Goal: Task Accomplishment & Management: Manage account settings

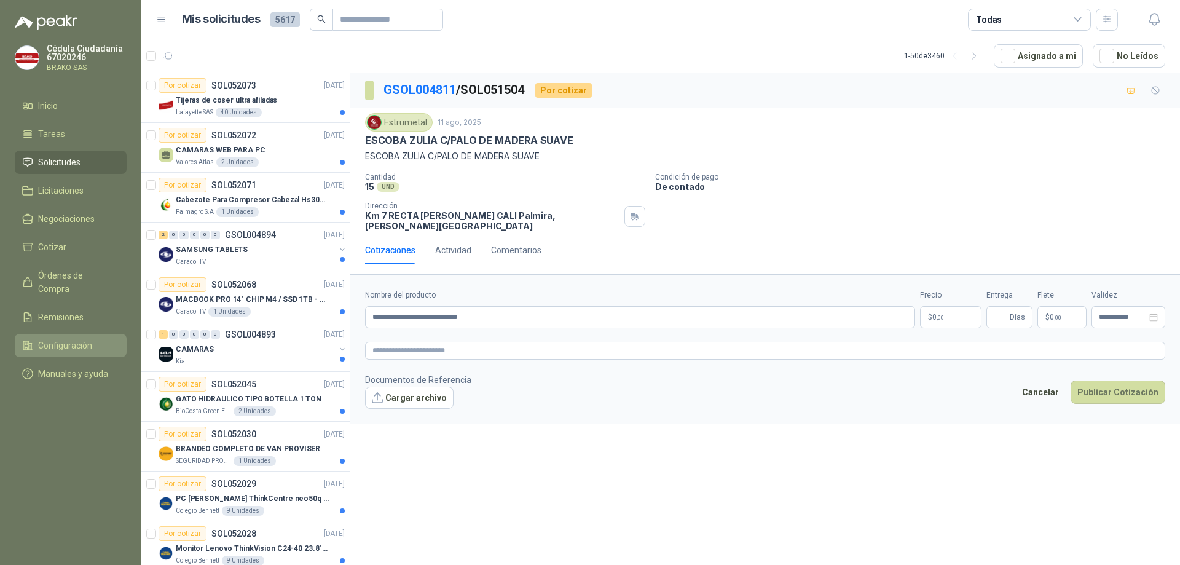
click at [67, 339] on span "Configuración" at bounding box center [65, 346] width 54 height 14
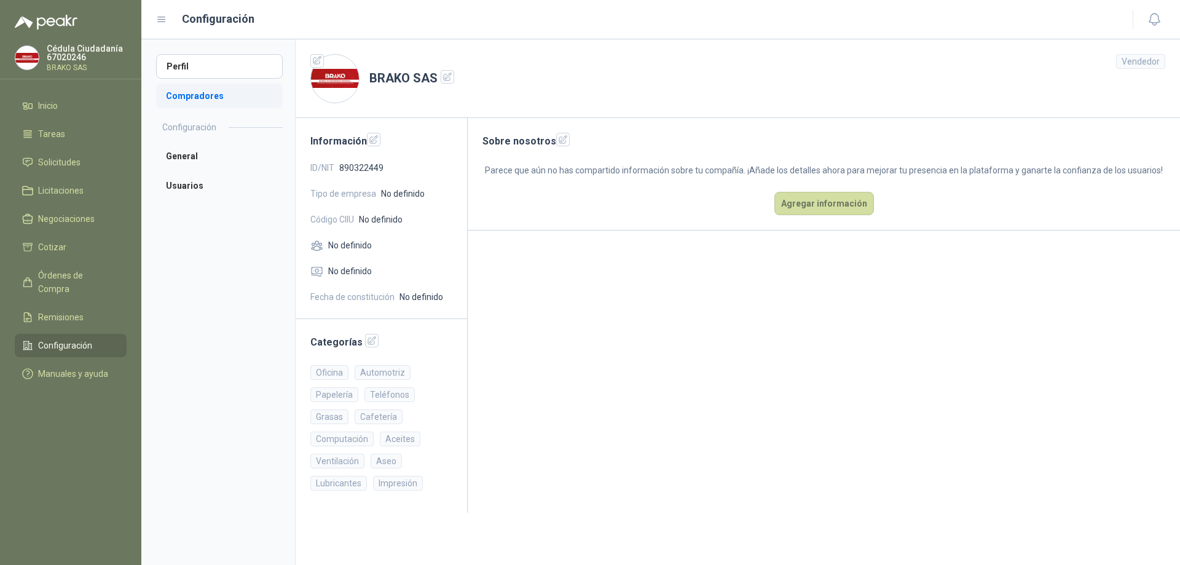
click at [218, 95] on li "Compradores" at bounding box center [219, 96] width 127 height 25
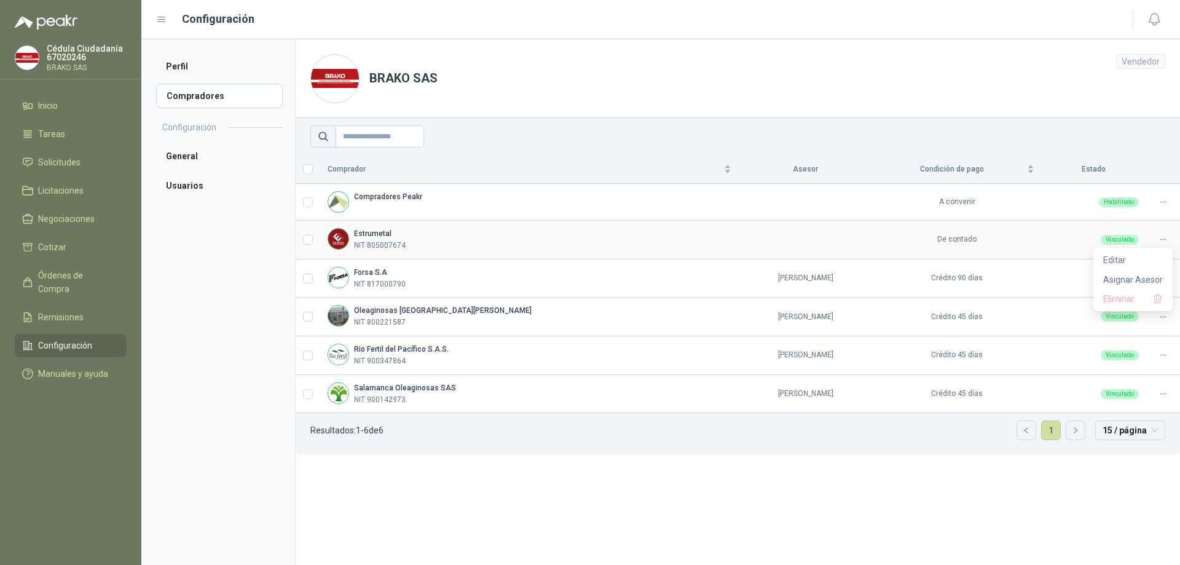
click at [1165, 238] on icon at bounding box center [1163, 239] width 9 height 9
click at [1122, 261] on span "Editar" at bounding box center [1133, 260] width 60 height 14
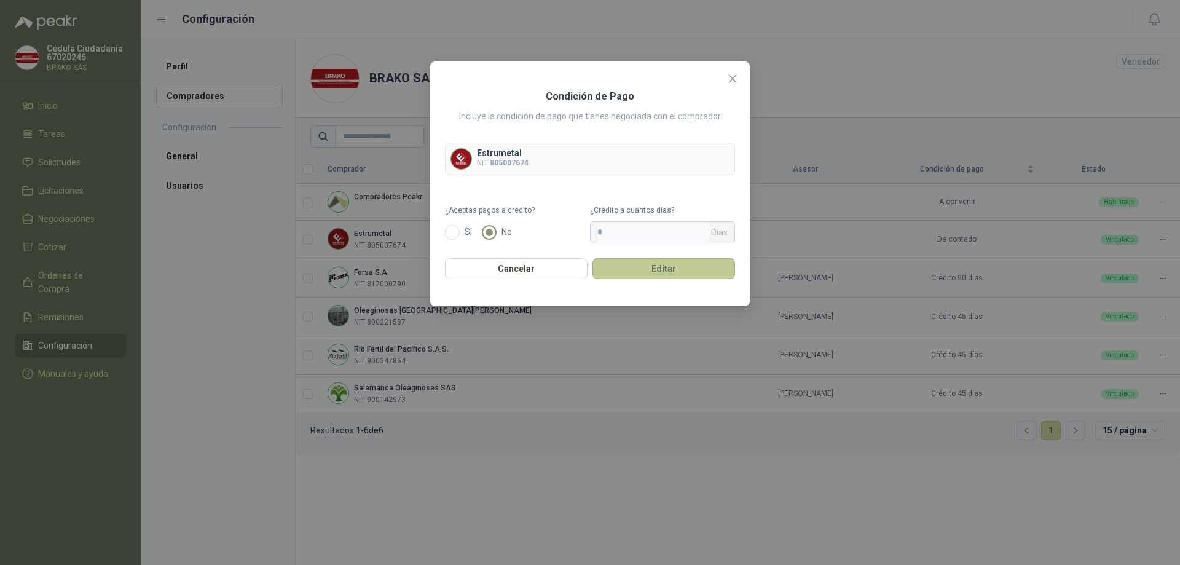
click at [645, 272] on button "Editar" at bounding box center [664, 268] width 143 height 21
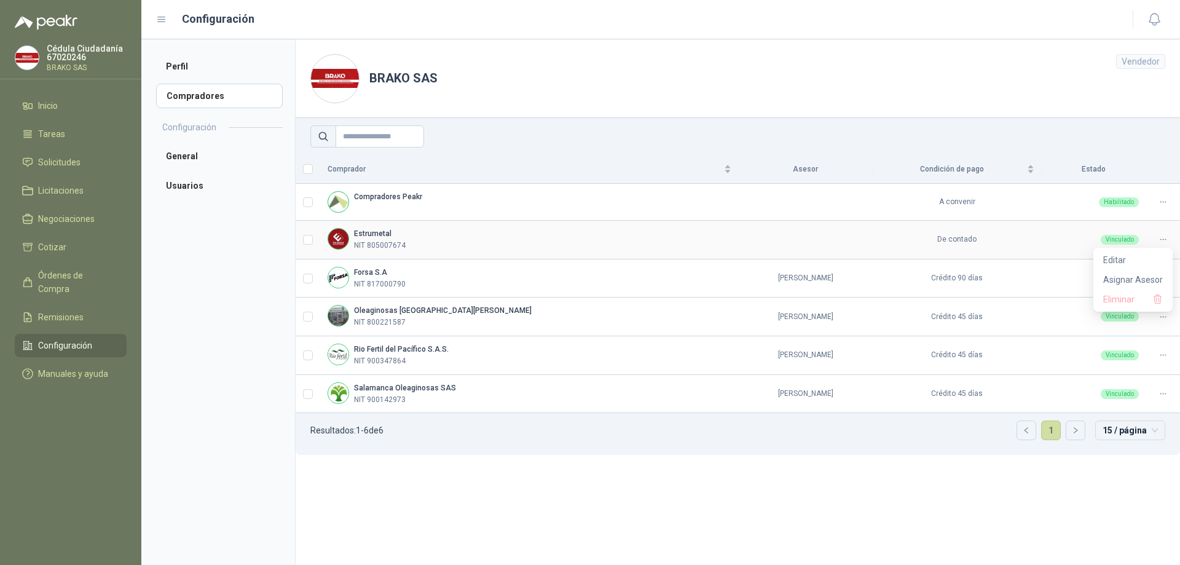
click at [1165, 238] on icon at bounding box center [1163, 239] width 9 height 9
click at [1120, 259] on span "Editar" at bounding box center [1133, 260] width 60 height 14
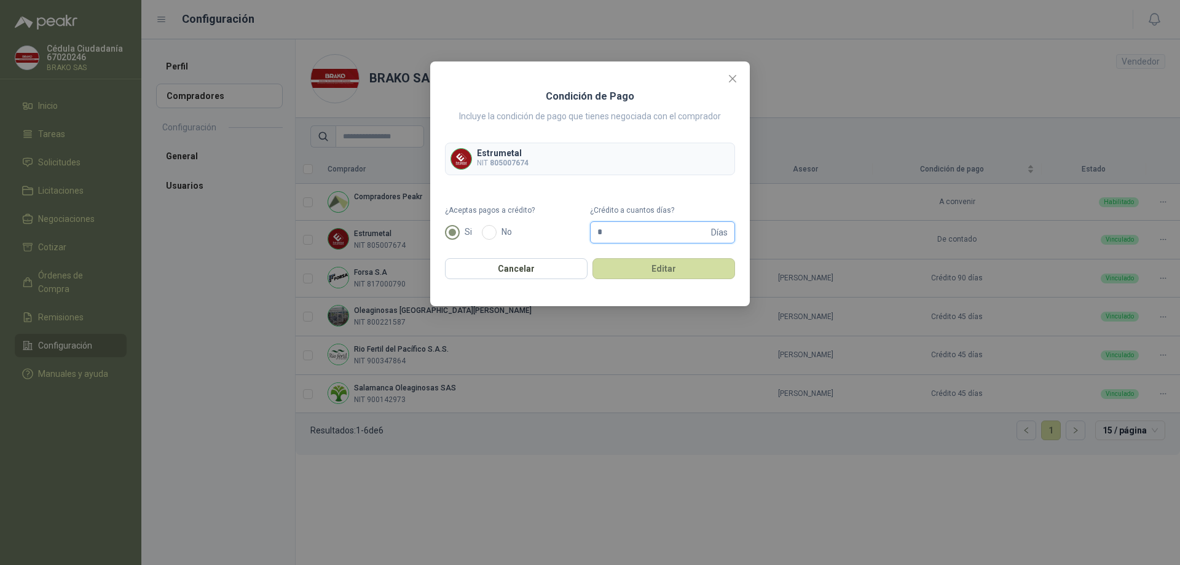
drag, startPoint x: 631, startPoint y: 230, endPoint x: 565, endPoint y: 223, distance: 66.3
click at [572, 221] on form "¿Aceptas pagos a crédito? Si No ¿Crédito a cuantos días? * Días" at bounding box center [590, 224] width 290 height 39
type input "**"
click at [640, 270] on button "Editar" at bounding box center [664, 268] width 143 height 21
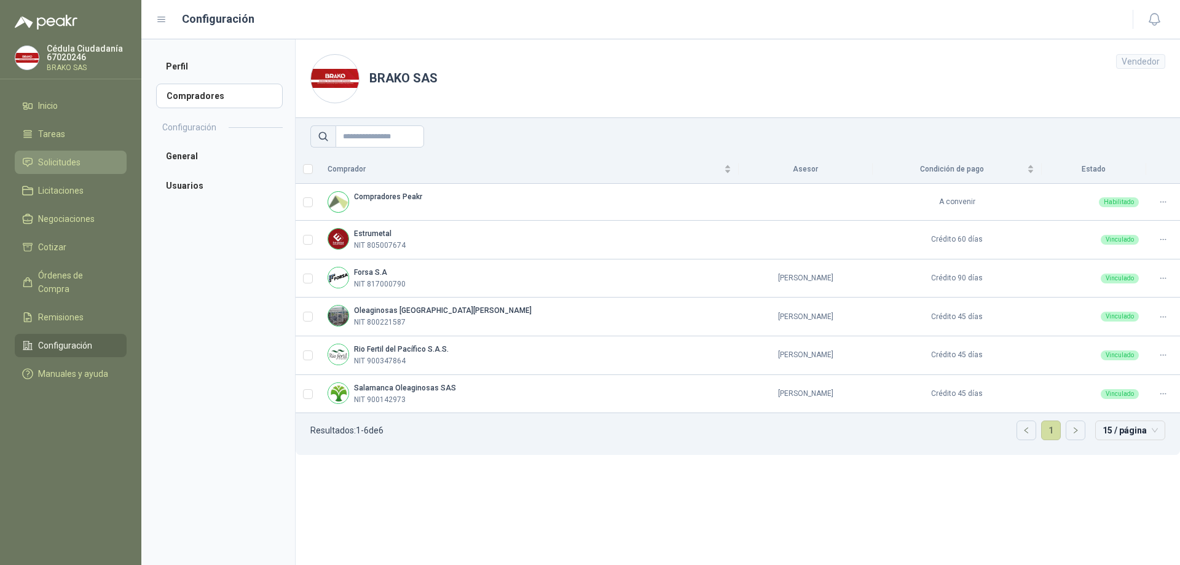
click at [63, 159] on span "Solicitudes" at bounding box center [59, 163] width 42 height 14
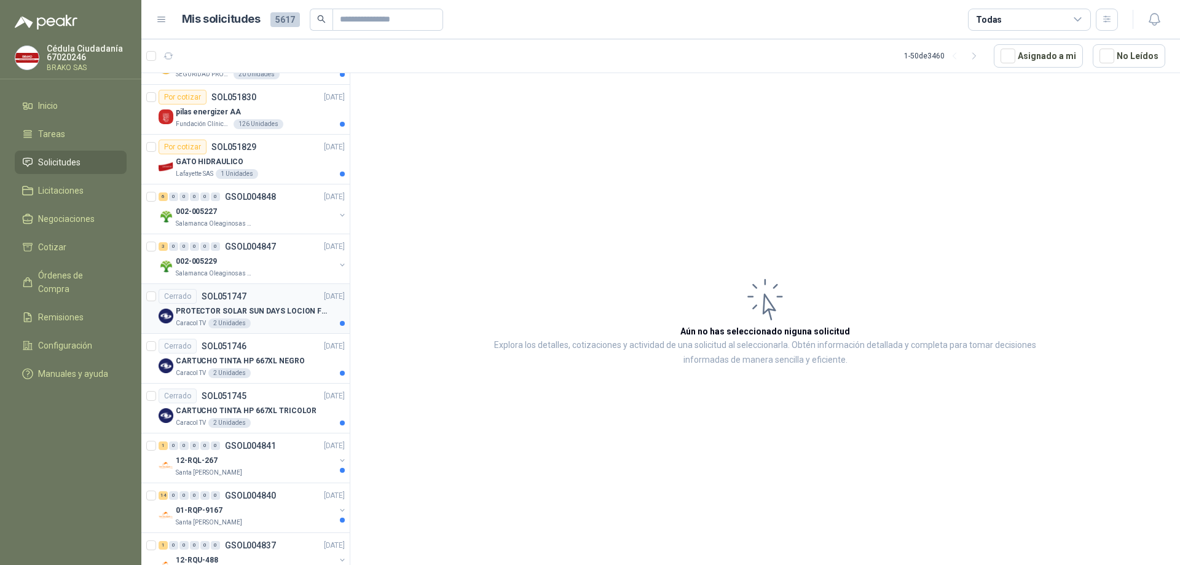
scroll to position [1221, 0]
